Goal: Transaction & Acquisition: Purchase product/service

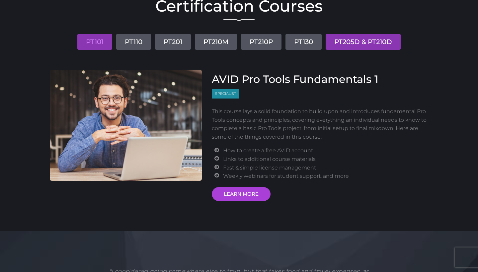
scroll to position [65, 0]
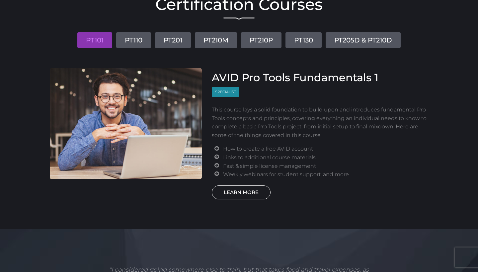
click at [252, 189] on link "LEARN MORE" at bounding box center [241, 192] width 59 height 14
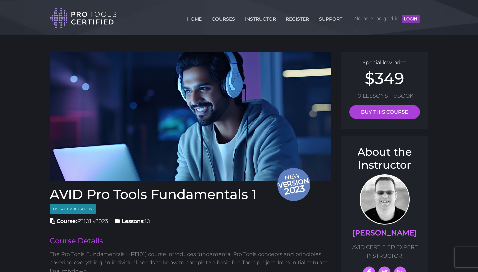
click at [400, 102] on div "Special low price $349 10 LESSONS + eBOOK BUY THIS COURSE" at bounding box center [384, 90] width 87 height 77
click at [395, 118] on link "BUY THIS COURSE" at bounding box center [384, 112] width 71 height 14
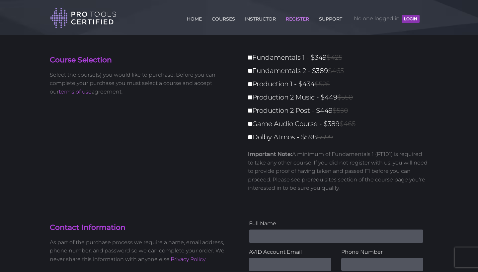
click at [250, 59] on input "Fundamentals 1 - $349 $425" at bounding box center [250, 57] width 4 height 4
checkbox input "true"
type input "349"
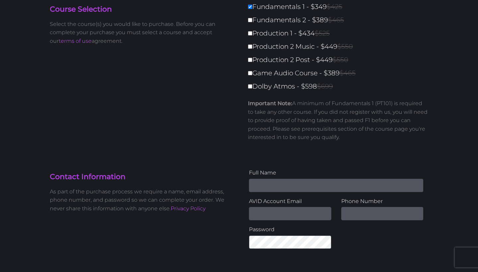
scroll to position [51, 0]
type input "Arthur Schools"
type input "arthur.schools@icloud.com"
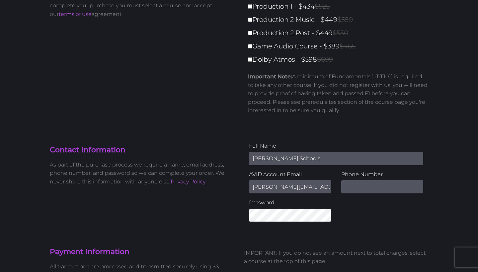
scroll to position [78, 0]
type input "0"
type input "+32 479 86 35 72"
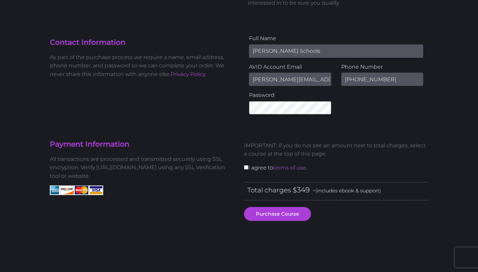
scroll to position [186, 0]
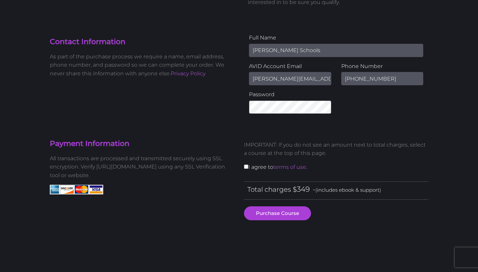
click at [245, 166] on input "checkbox" at bounding box center [246, 167] width 4 height 4
checkbox input "true"
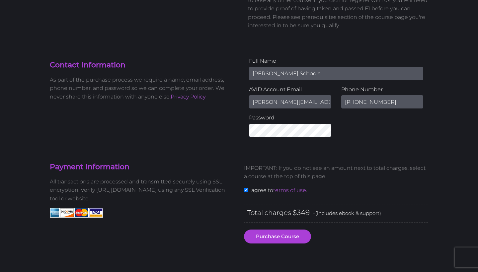
scroll to position [165, 0]
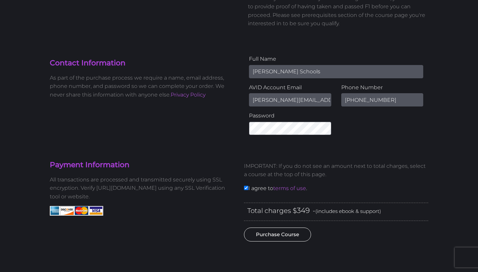
click at [268, 235] on button "Purchase Course" at bounding box center [277, 235] width 67 height 14
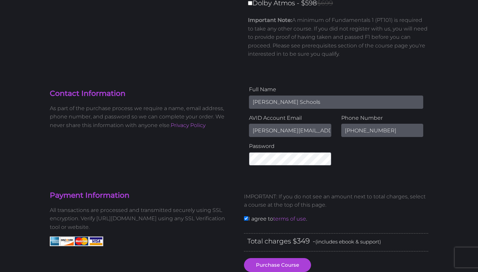
scroll to position [131, 0]
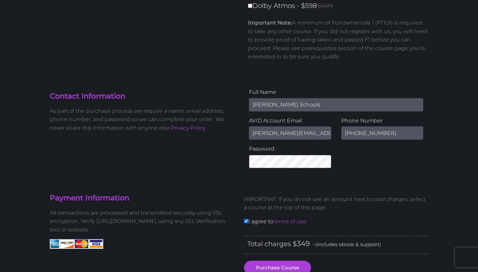
type input "Arthur.schools@icloud.com"
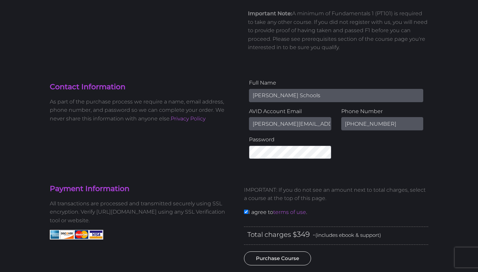
click at [294, 257] on button "Purchase Course" at bounding box center [277, 259] width 67 height 14
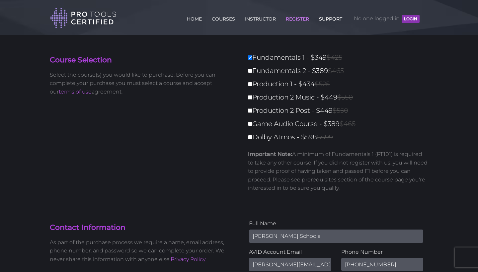
scroll to position [0, 0]
click at [374, 21] on span "No one logged in LOGIN" at bounding box center [387, 19] width 66 height 20
click at [414, 21] on button "LOGIN" at bounding box center [410, 19] width 18 height 8
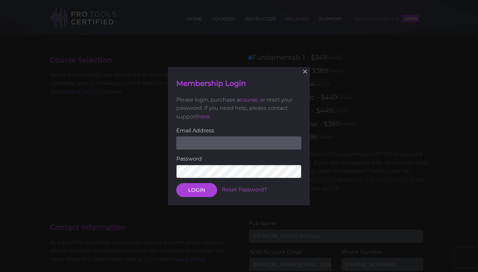
click at [355, 131] on div "× Membership Login Please login, purchase a course , or reset your password. If…" at bounding box center [239, 136] width 478 height 272
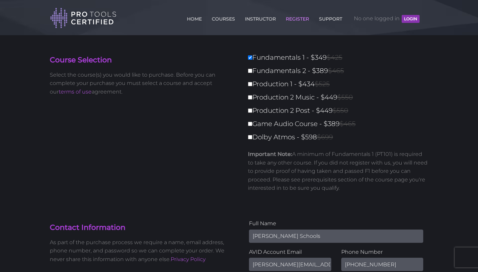
click at [251, 60] on input "Fundamentals 1 - $349 $425" at bounding box center [250, 57] width 4 height 4
checkbox input "false"
type input "0"
click at [187, 17] on link "HOME" at bounding box center [194, 17] width 18 height 11
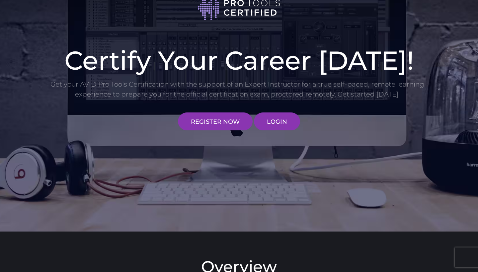
scroll to position [27, 0]
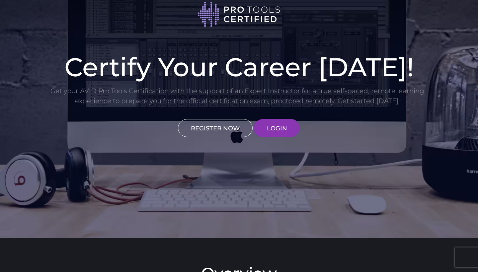
click at [218, 127] on link "REGISTER NOW" at bounding box center [215, 128] width 75 height 18
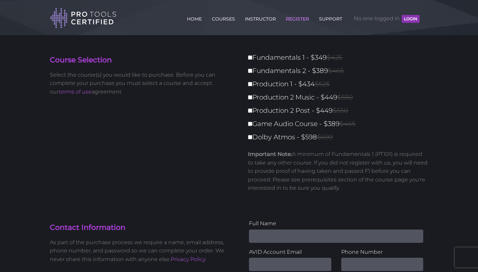
click at [252, 59] on label "Fundamentals 1 - $349 $425" at bounding box center [340, 58] width 184 height 12
click at [252, 59] on input "Fundamentals 1 - $349 $425" at bounding box center [250, 57] width 4 height 4
checkbox input "true"
type input "349"
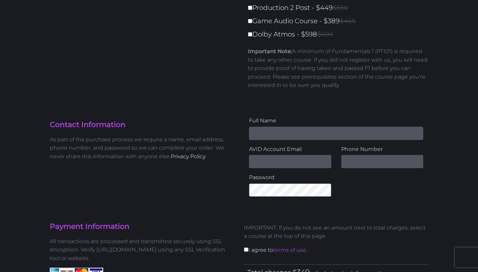
scroll to position [103, 0]
type input "Arthur Schools"
click at [278, 162] on input "Email Address" at bounding box center [290, 161] width 82 height 13
type input "arthur.schools@icloud.com"
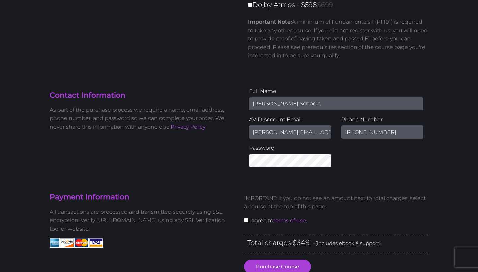
scroll to position [134, 0]
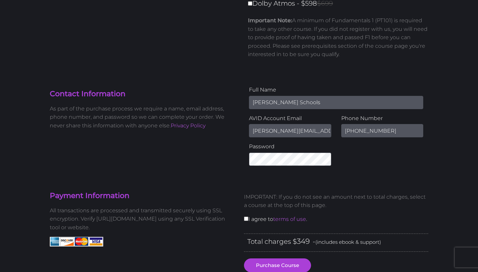
type input "+32 479 86 35 72"
click at [246, 218] on input "checkbox" at bounding box center [246, 219] width 4 height 4
checkbox input "true"
click at [294, 266] on button "Purchase Course" at bounding box center [277, 265] width 67 height 14
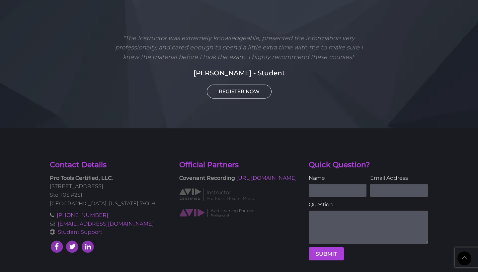
scroll to position [487, 0]
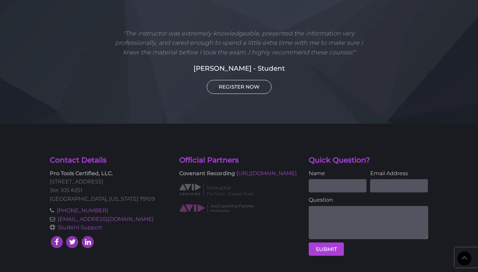
click at [242, 80] on link "REGISTER NOW" at bounding box center [239, 87] width 65 height 14
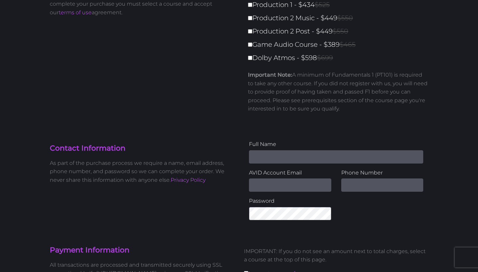
scroll to position [79, 0]
click at [339, 134] on section "Contact Information As part of the purchase process we require a name, email ad…" at bounding box center [239, 174] width 388 height 102
click at [277, 182] on input "Email Address" at bounding box center [290, 185] width 82 height 13
type input "[PERSON_NAME][EMAIL_ADDRESS][DOMAIN_NAME]"
click at [368, 211] on div "Full Name AVID Account Email arthur.schools@icloud.com Phone Number Password" at bounding box center [336, 182] width 194 height 85
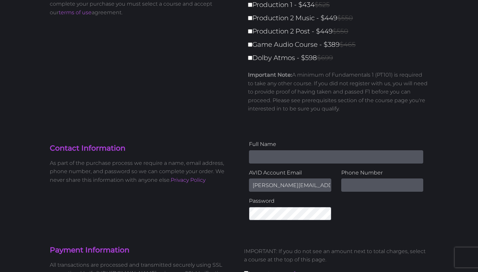
click at [302, 151] on input "Name" at bounding box center [336, 156] width 174 height 13
type input "Arthur Schools"
click at [375, 184] on input "text" at bounding box center [382, 185] width 82 height 13
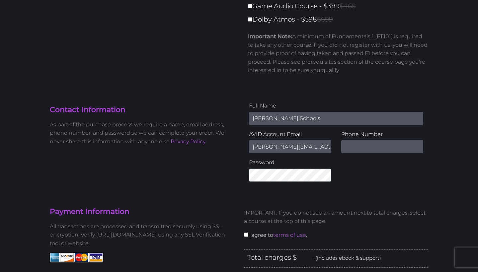
scroll to position [124, 0]
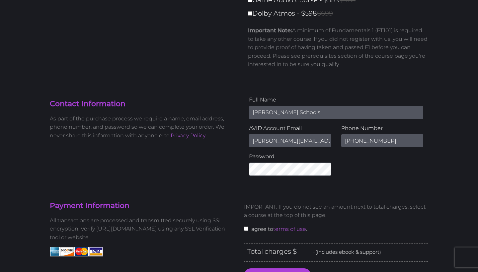
type input "+32479863572"
click at [407, 188] on section "Payment Information All transactions are processed and transmitted securely usi…" at bounding box center [239, 269] width 388 height 176
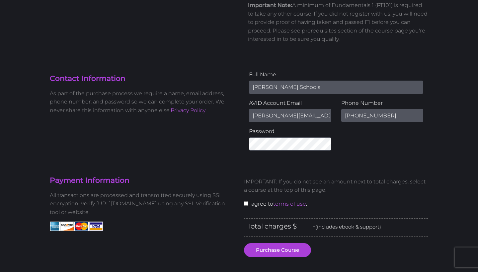
scroll to position [155, 0]
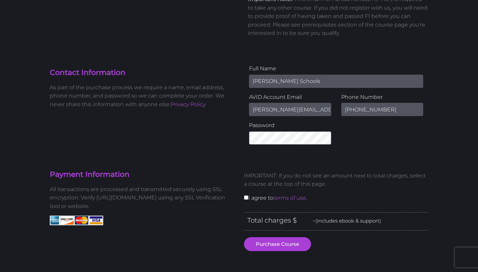
click at [246, 197] on input "checkbox" at bounding box center [246, 197] width 4 height 4
checkbox input "true"
click at [291, 244] on button "Purchase Course" at bounding box center [277, 244] width 67 height 14
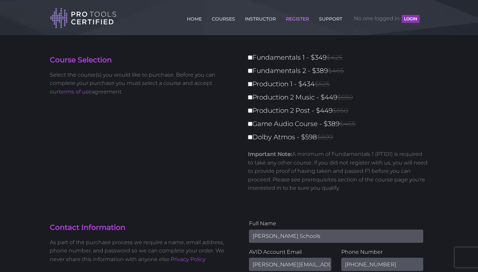
scroll to position [0, 0]
click at [249, 56] on label "Fundamentals 1 - $349 $425" at bounding box center [340, 58] width 184 height 12
click at [249, 56] on input "Fundamentals 1 - $349 $425" at bounding box center [250, 57] width 4 height 4
checkbox input "true"
type input "349"
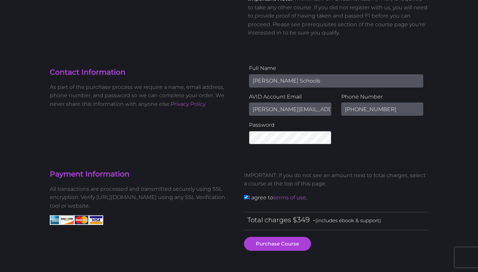
scroll to position [156, 0]
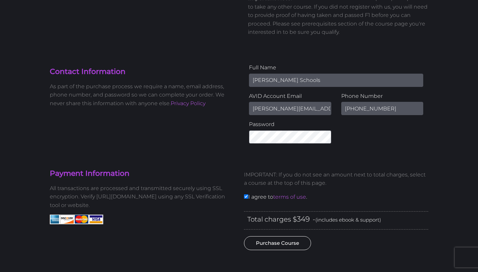
click at [288, 242] on button "Purchase Course" at bounding box center [277, 243] width 67 height 14
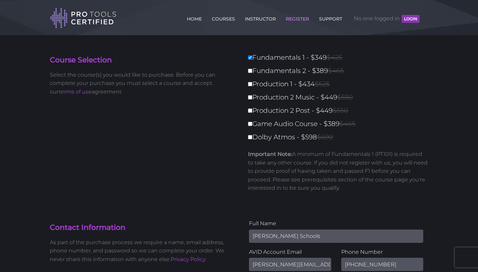
scroll to position [0, 0]
